Goal: Unclear

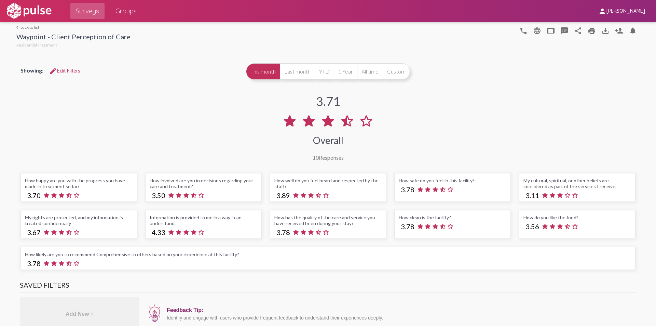
scroll to position [0, 0]
